Goal: Transaction & Acquisition: Purchase product/service

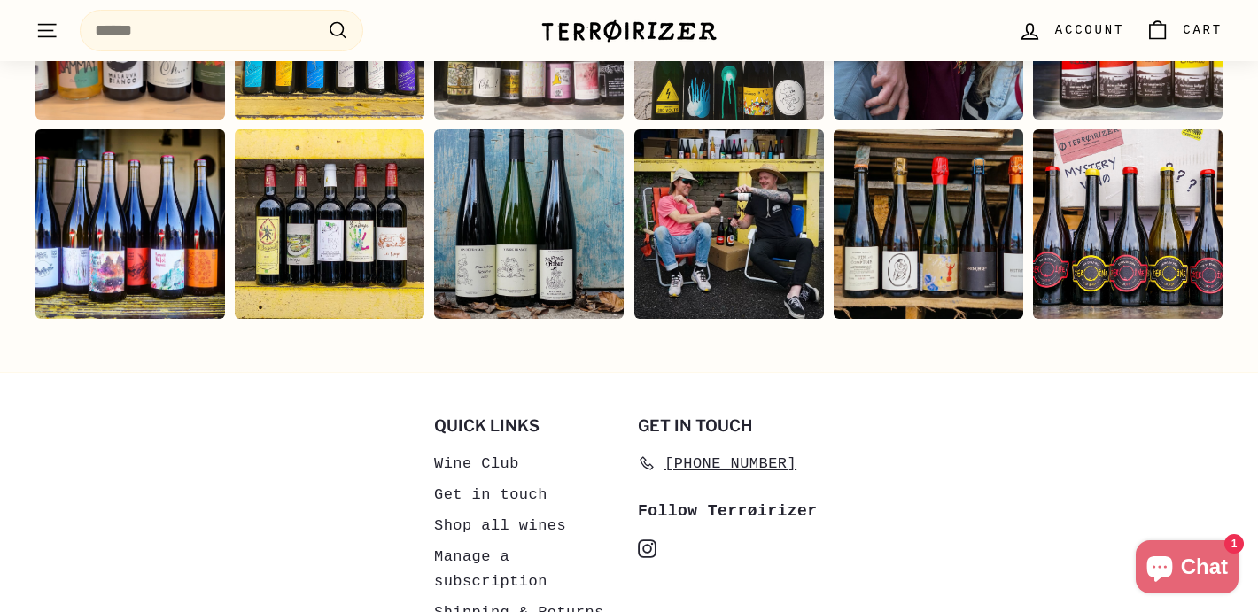
scroll to position [3710, 0]
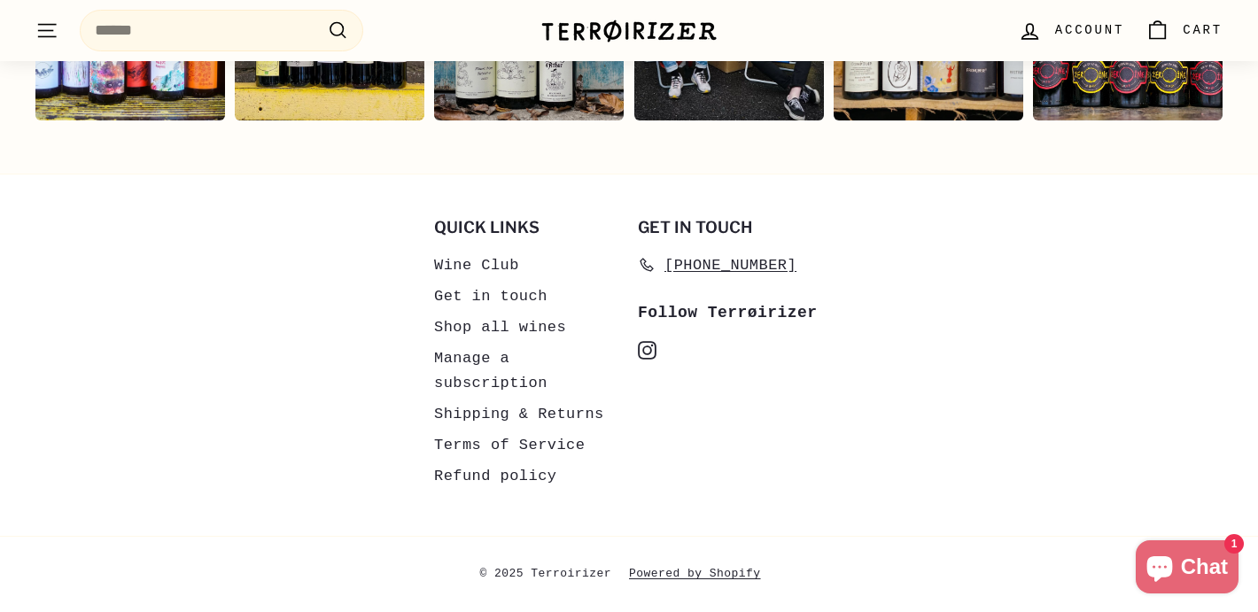
click at [511, 416] on link "Shipping & Returns" at bounding box center [519, 414] width 170 height 31
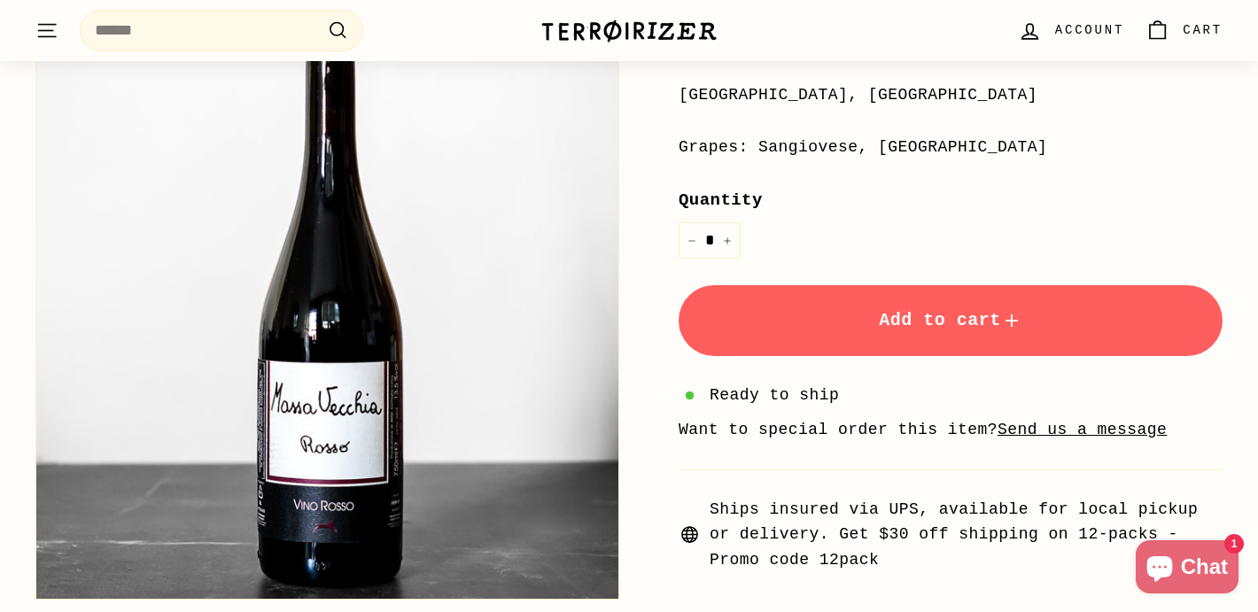
scroll to position [478, 0]
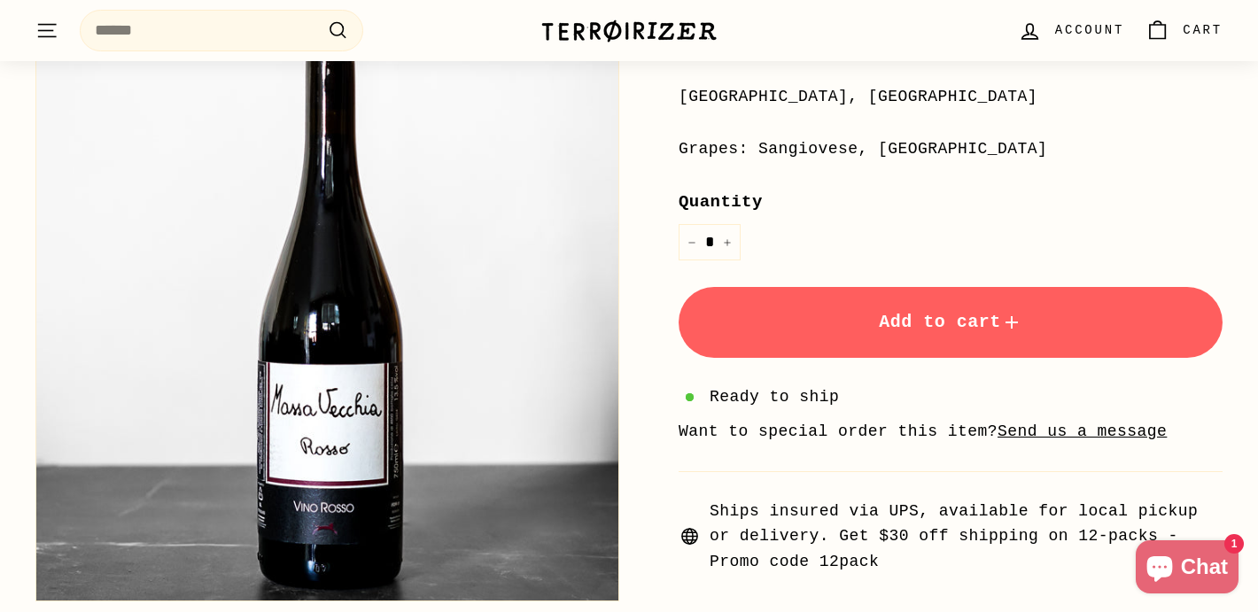
click at [883, 326] on span "Add to cart" at bounding box center [951, 322] width 144 height 20
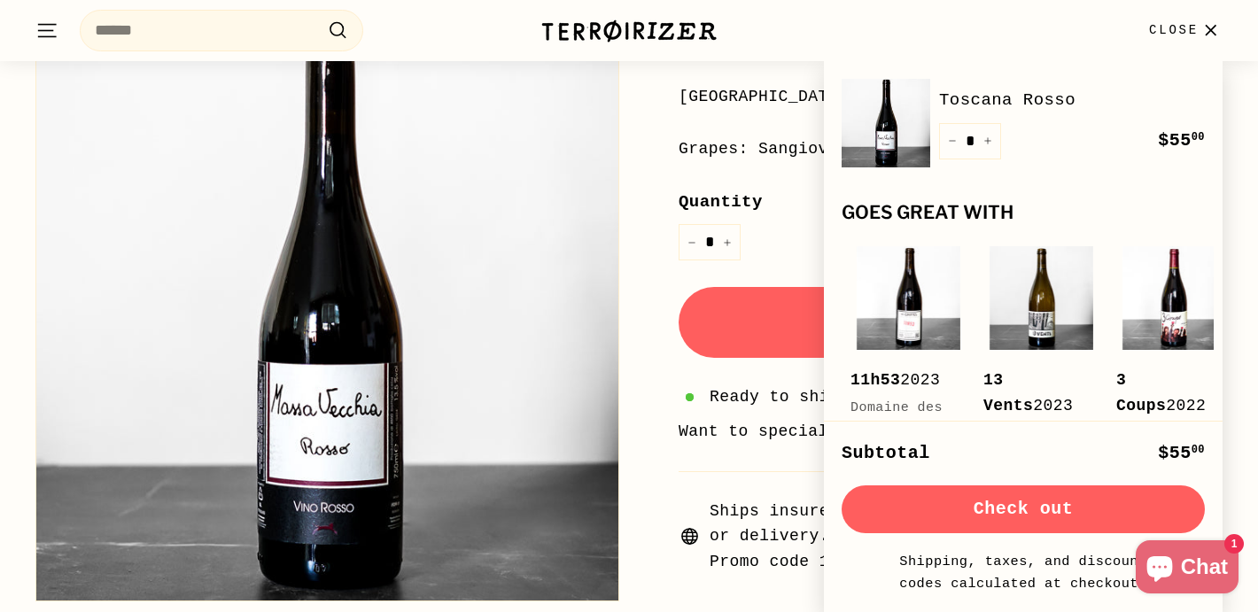
click at [1063, 502] on button "Check out" at bounding box center [1023, 510] width 363 height 48
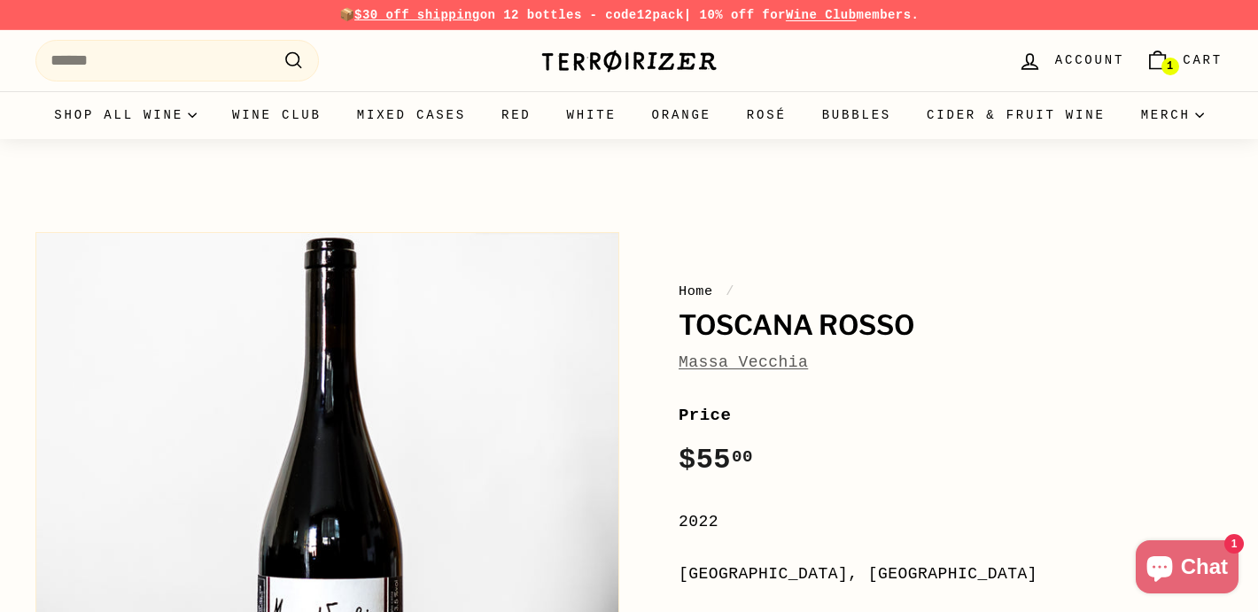
click at [563, 62] on img at bounding box center [628, 61] width 177 height 25
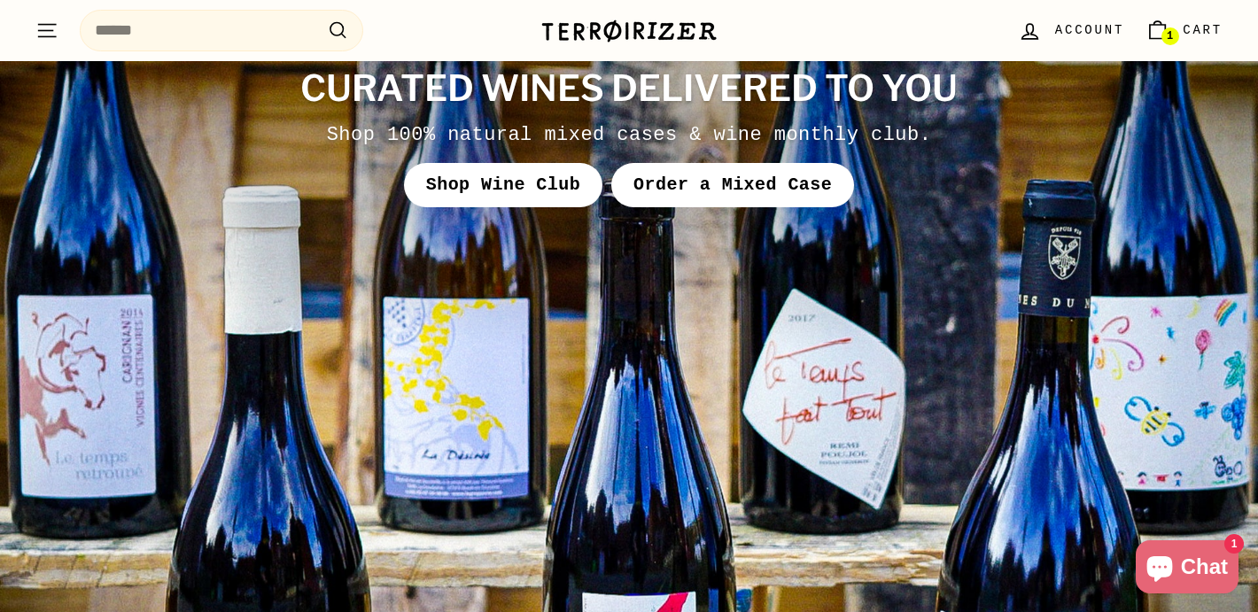
scroll to position [6813, 0]
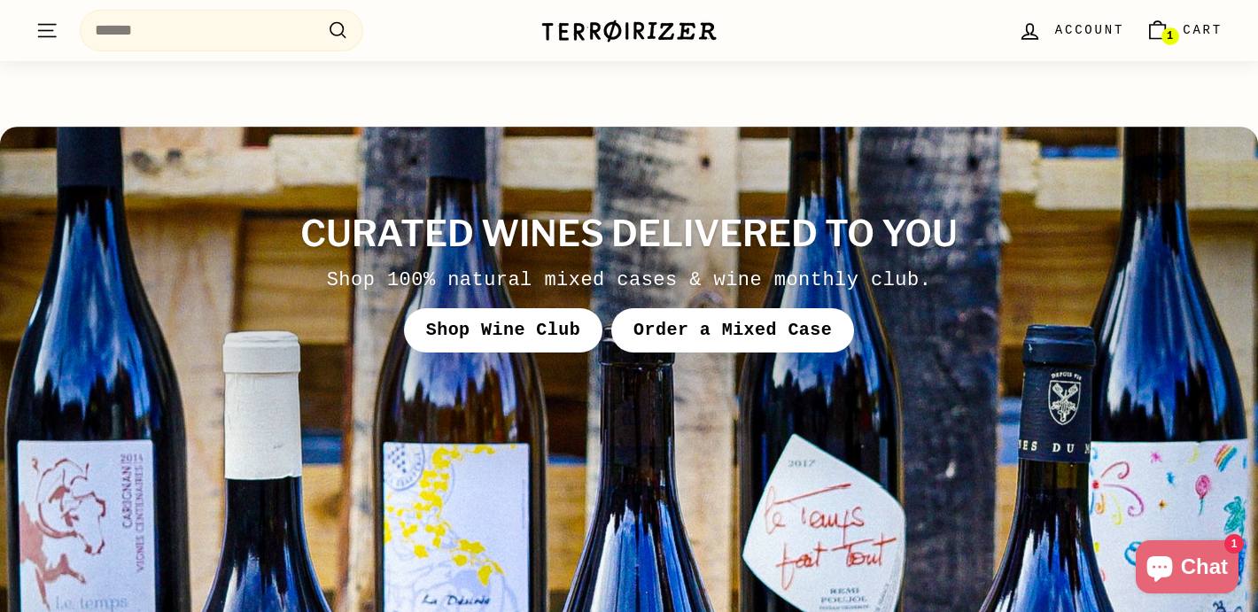
click at [559, 308] on link "Shop Wine Club" at bounding box center [503, 330] width 198 height 44
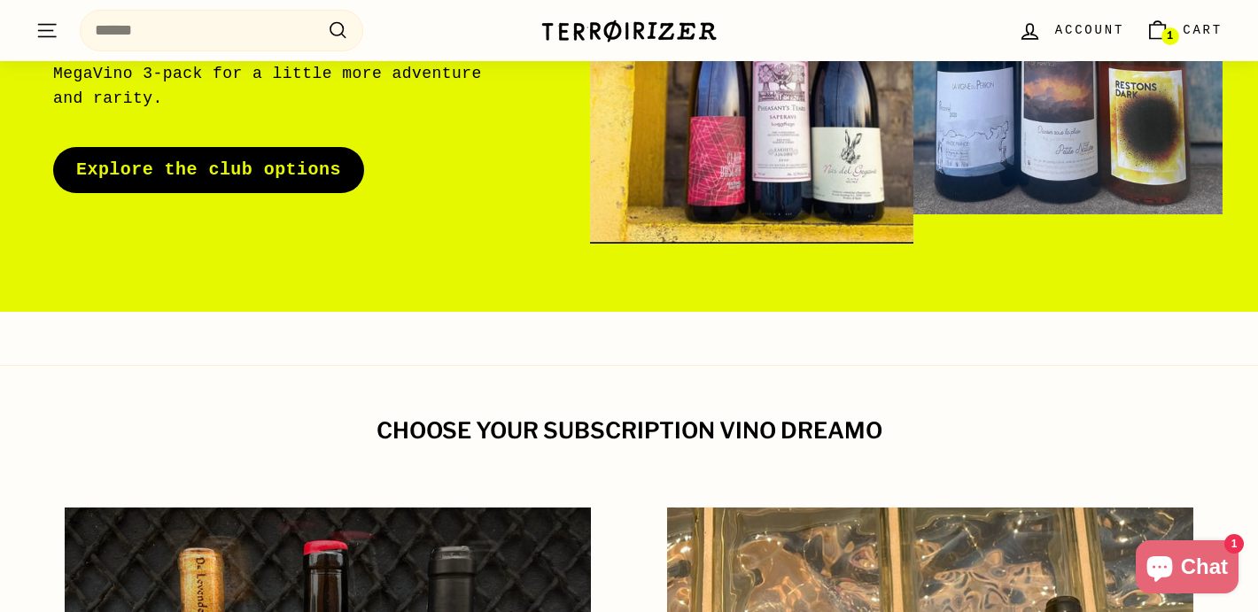
scroll to position [408, 0]
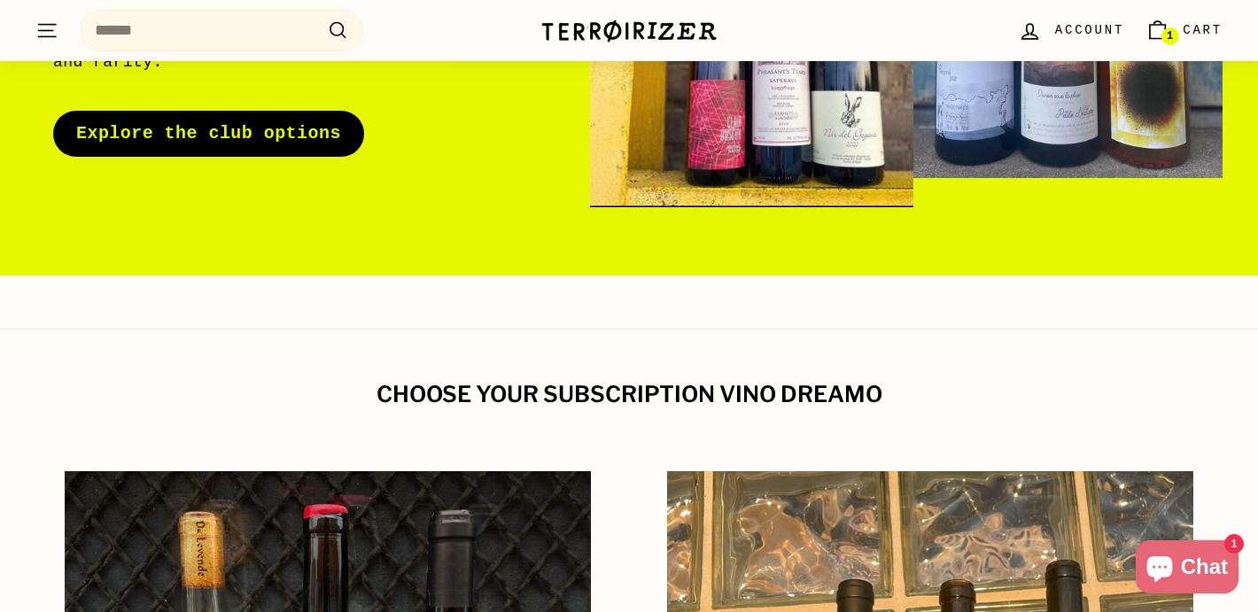
click at [177, 125] on link "Explore the club options" at bounding box center [208, 134] width 311 height 46
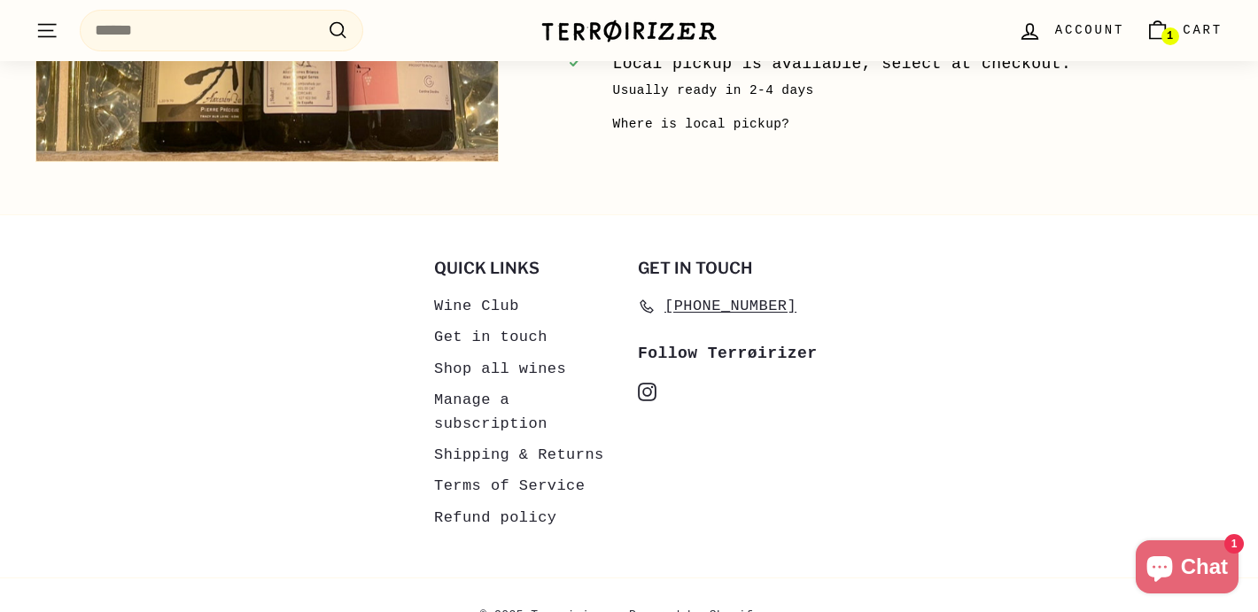
scroll to position [3539, 0]
